Goal: Information Seeking & Learning: Learn about a topic

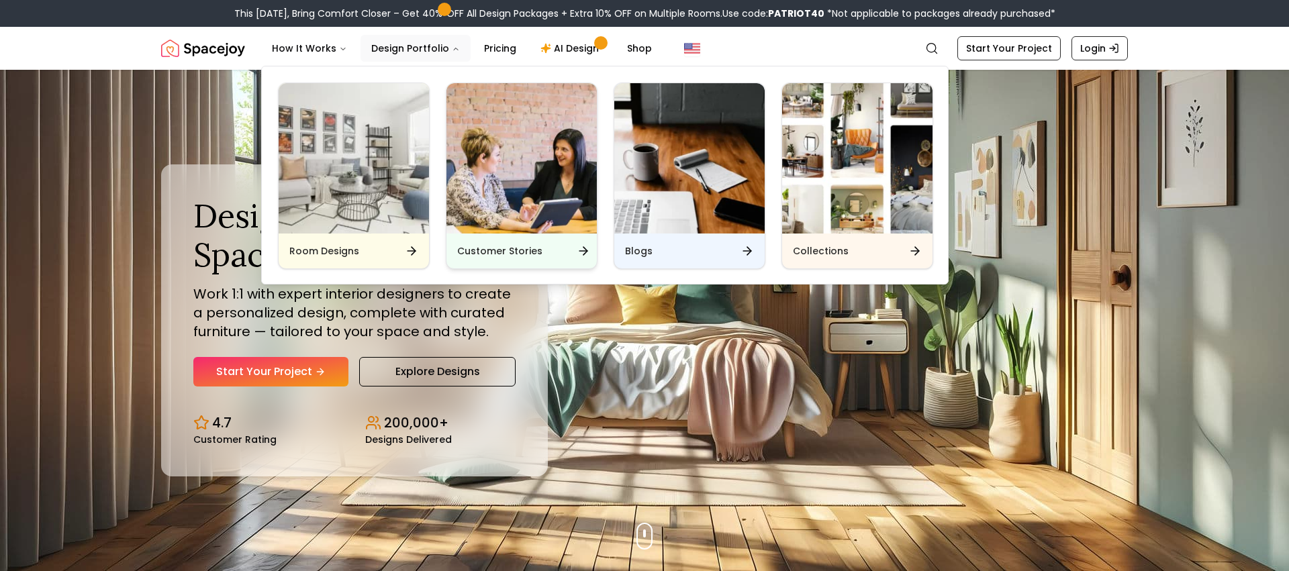
click at [522, 250] on h6 "Customer Stories" at bounding box center [499, 250] width 85 height 13
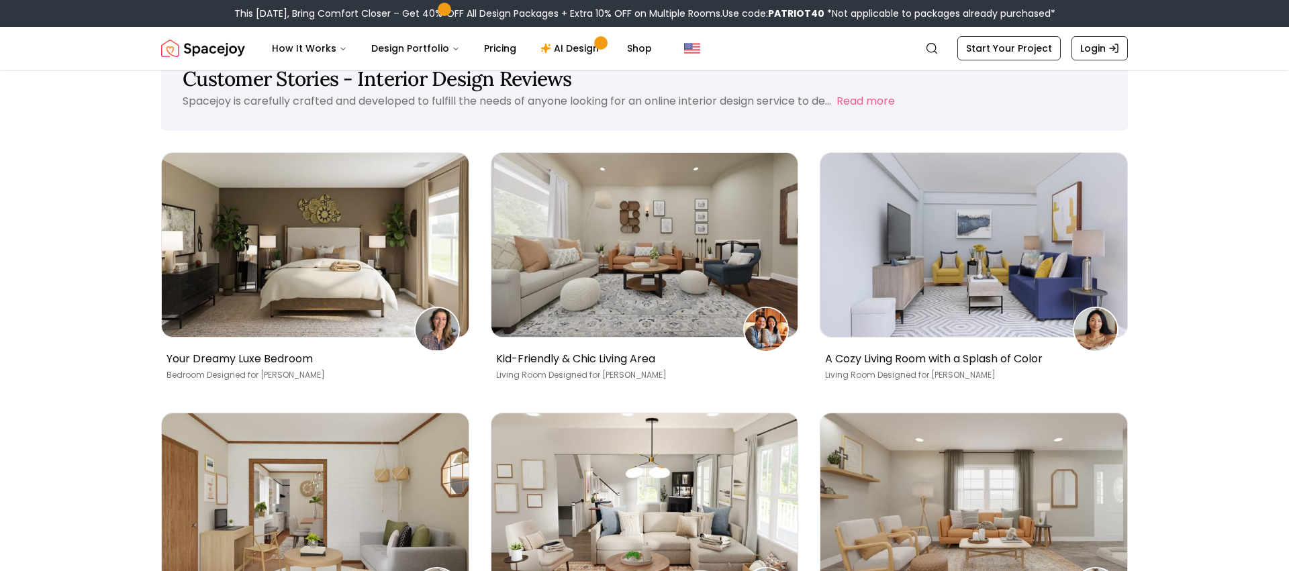
scroll to position [54, 0]
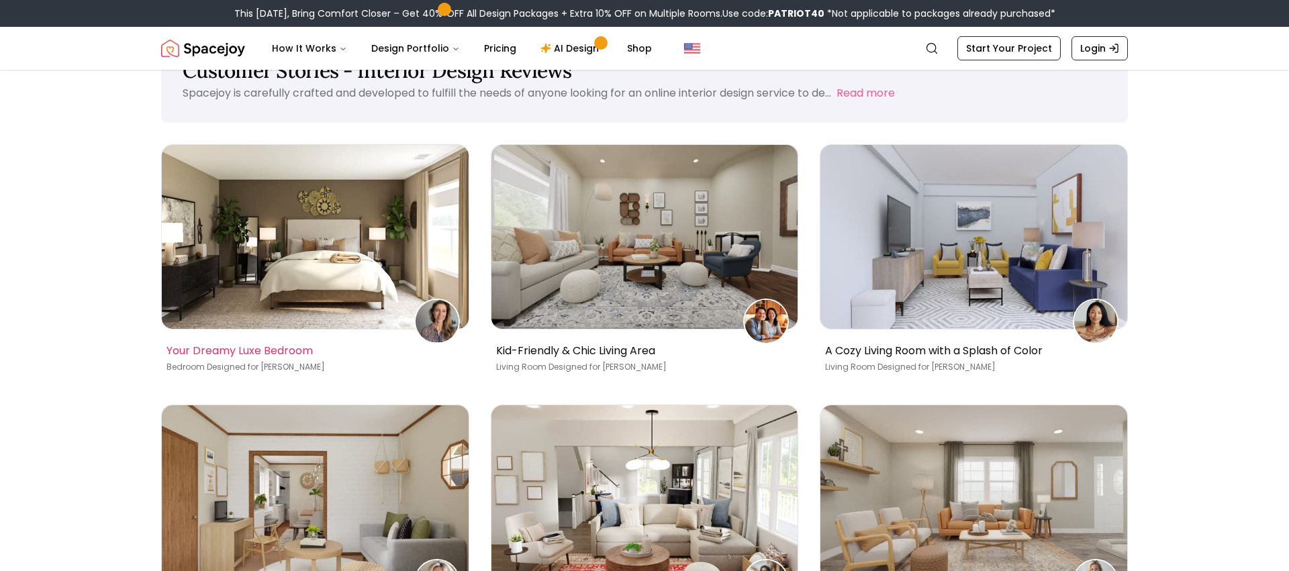
click at [274, 301] on img at bounding box center [315, 237] width 307 height 184
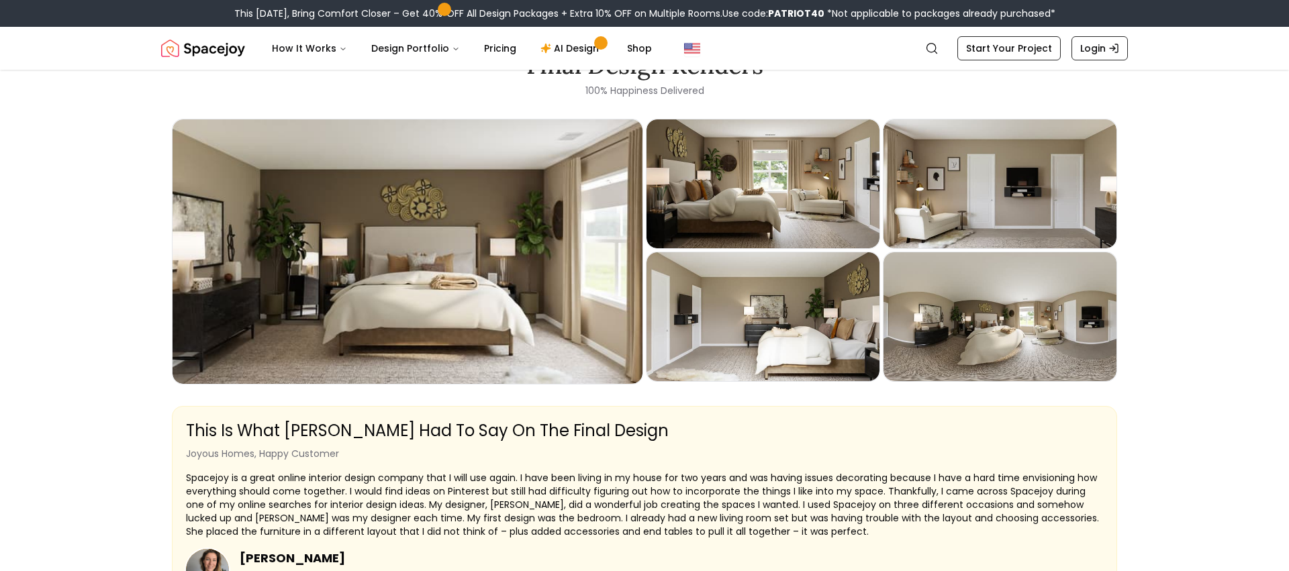
scroll to position [1664, 0]
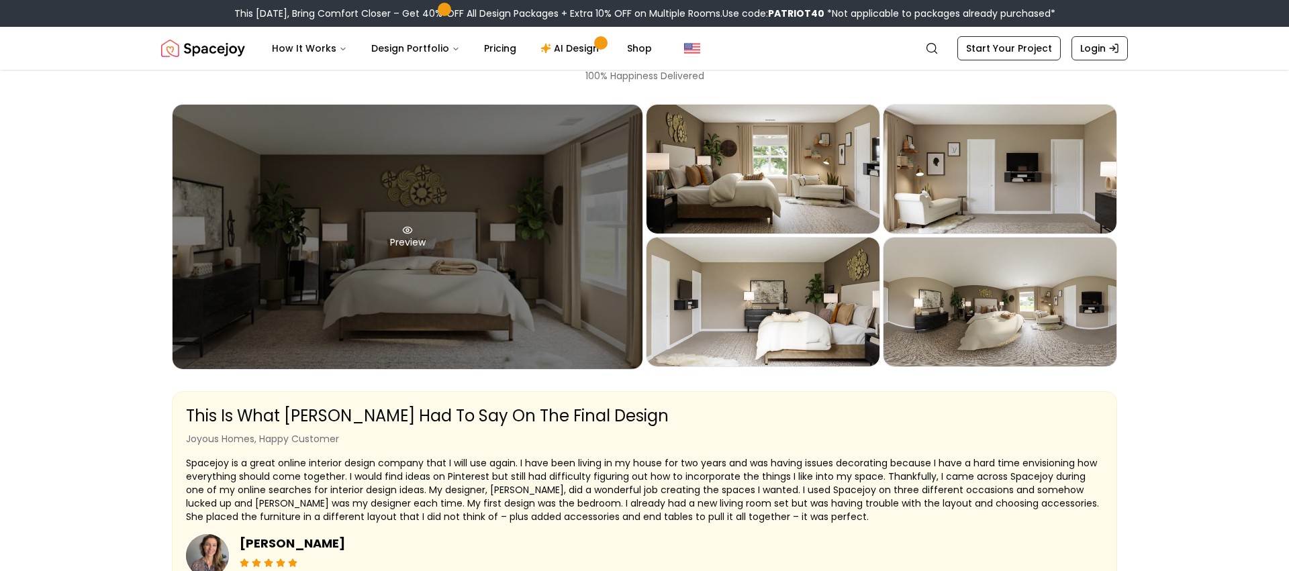
click at [443, 271] on div "Preview" at bounding box center [408, 237] width 470 height 264
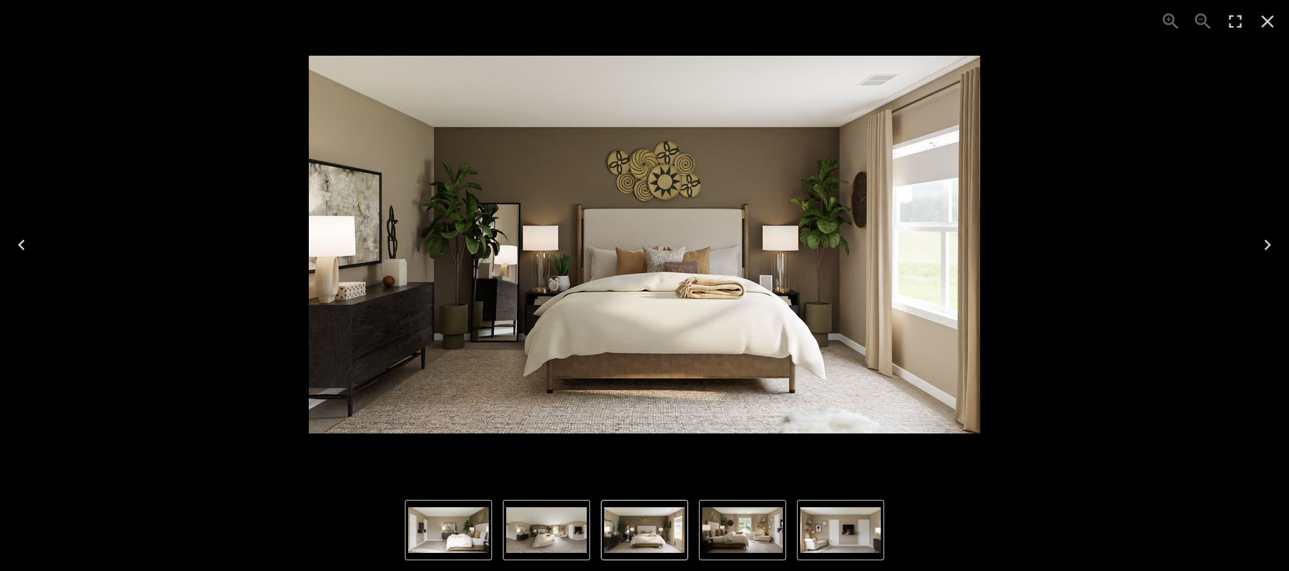
click at [554, 536] on img "5 of 5" at bounding box center [546, 530] width 81 height 46
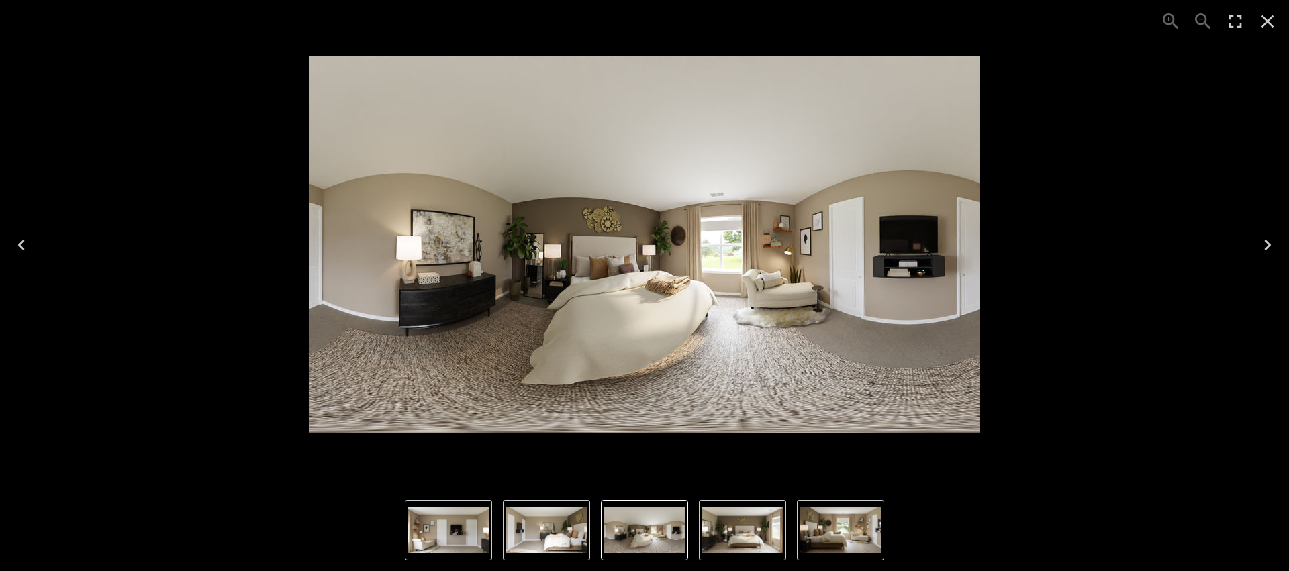
click at [656, 523] on img "5 of 5" at bounding box center [644, 530] width 81 height 46
click at [755, 519] on img "1 of 5" at bounding box center [742, 530] width 81 height 46
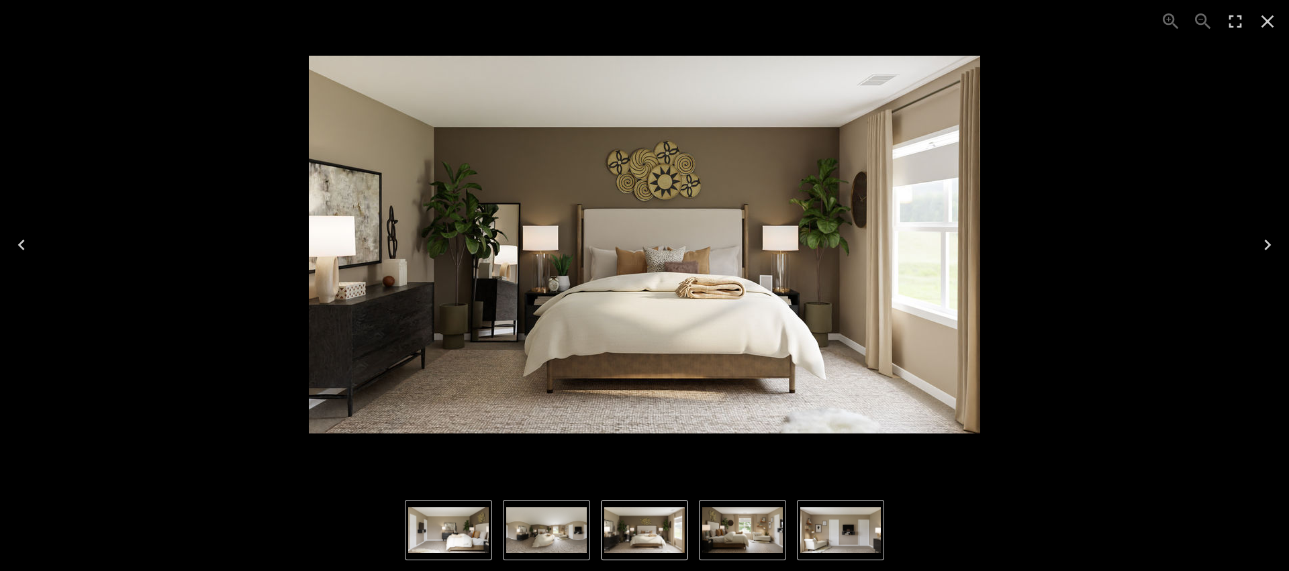
click at [816, 536] on img "3 of 5" at bounding box center [840, 530] width 81 height 46
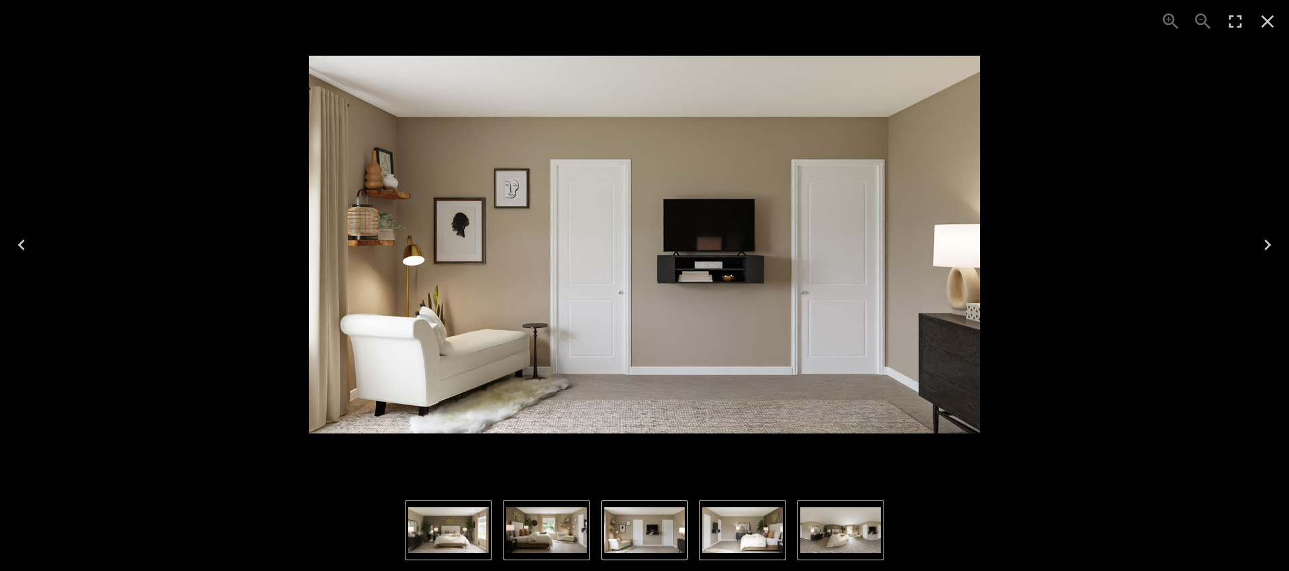
click at [285, 445] on div "3 of 5" at bounding box center [644, 245] width 1267 height 468
click at [1269, 20] on icon "Close" at bounding box center [1267, 21] width 21 height 21
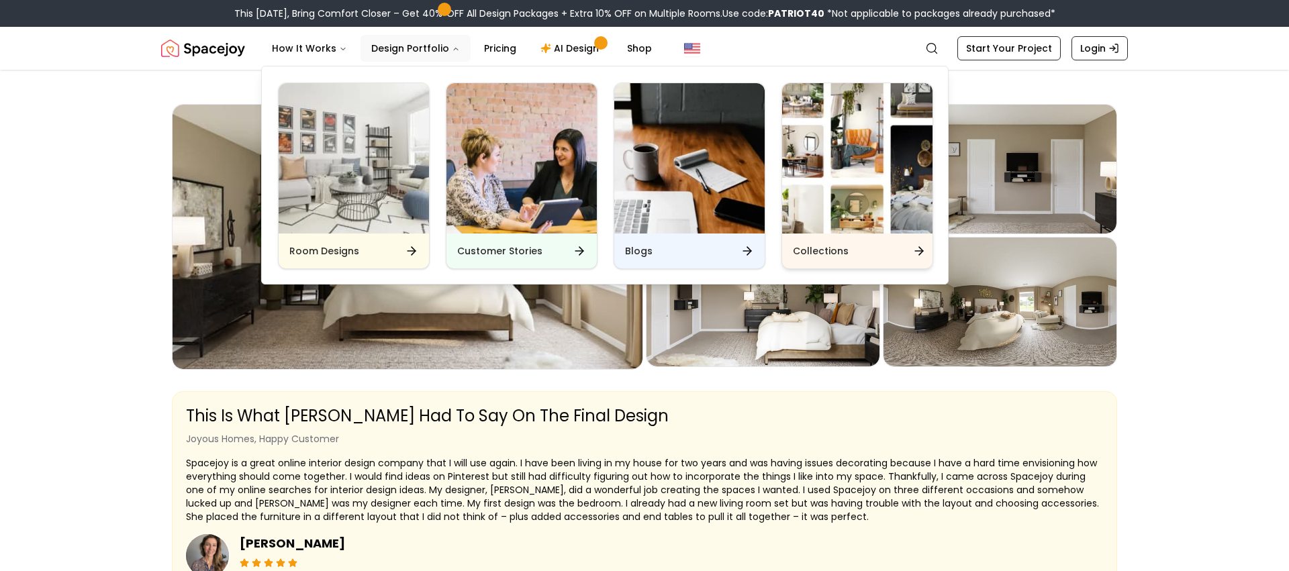
click at [838, 256] on h6 "Collections" at bounding box center [821, 250] width 56 height 13
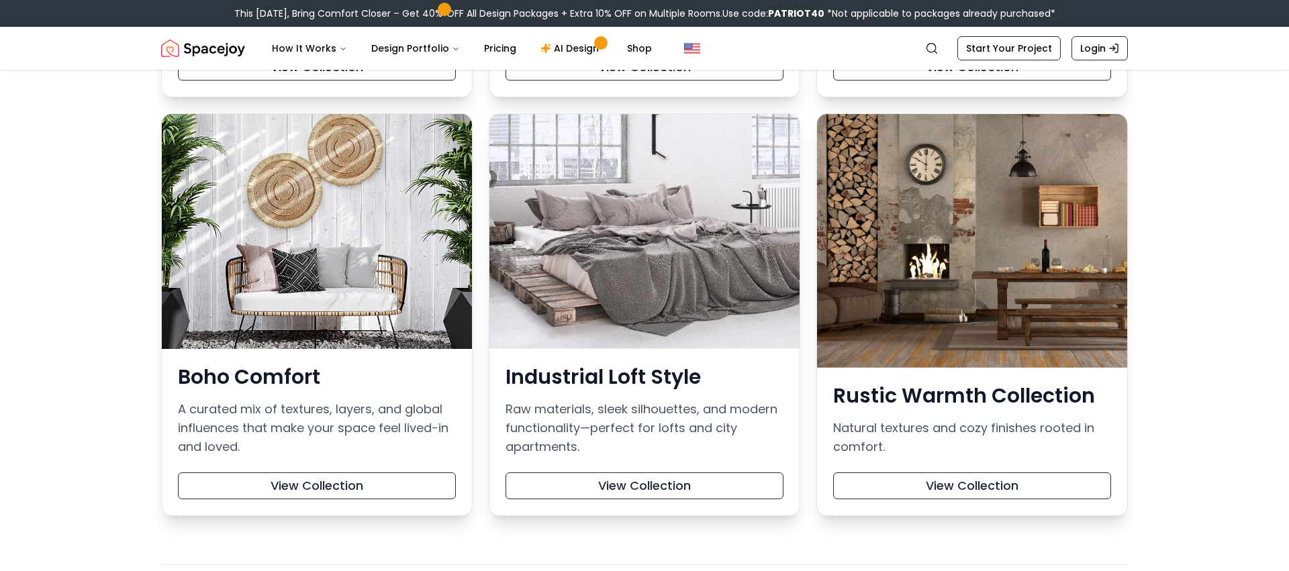
scroll to position [546, 0]
